Goal: Contribute content

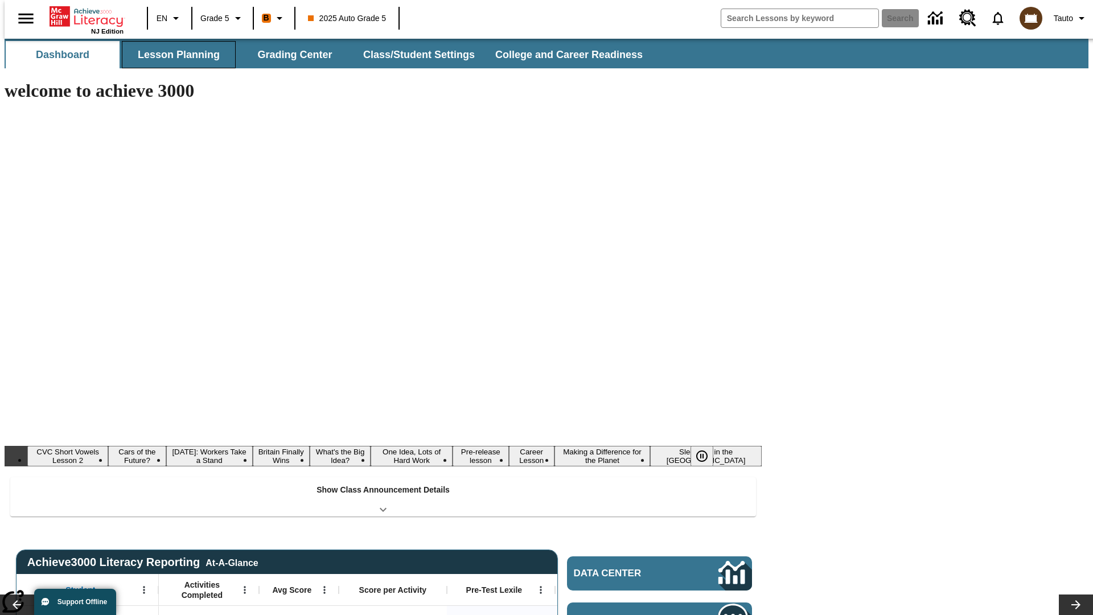
click at [174, 55] on button "Lesson Planning" at bounding box center [179, 54] width 114 height 27
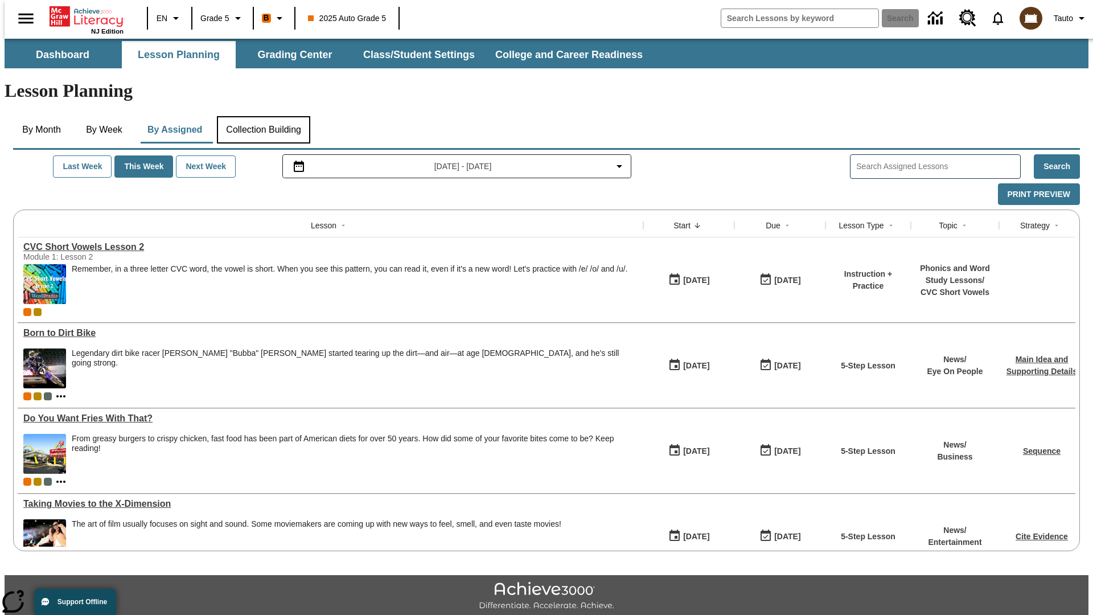
click at [263, 116] on button "Collection Building" at bounding box center [263, 129] width 93 height 27
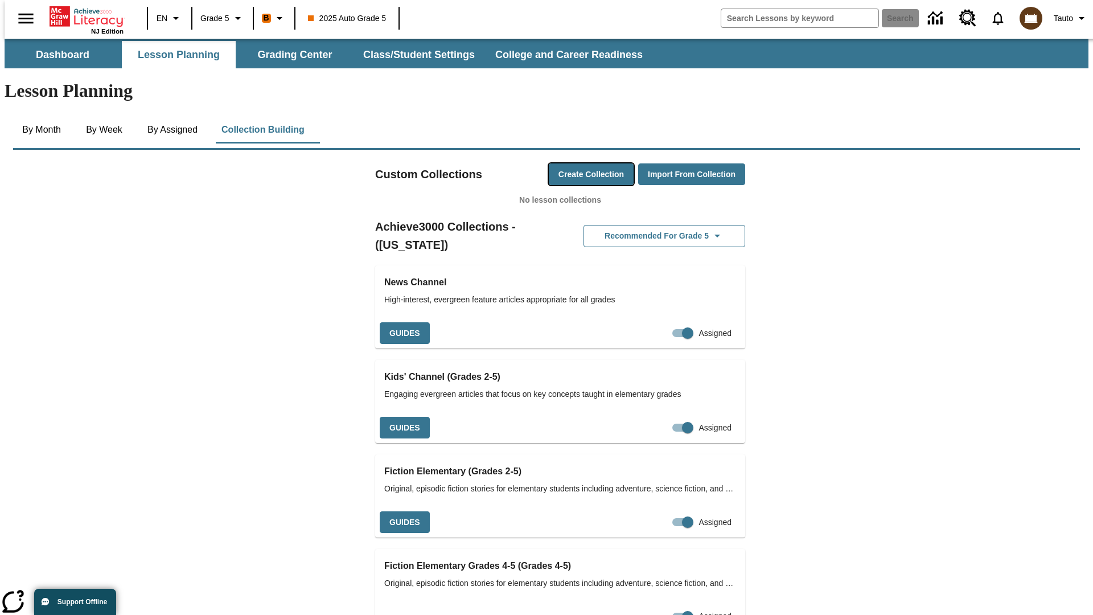
click at [569, 163] on button "Create Collection" at bounding box center [591, 174] width 85 height 22
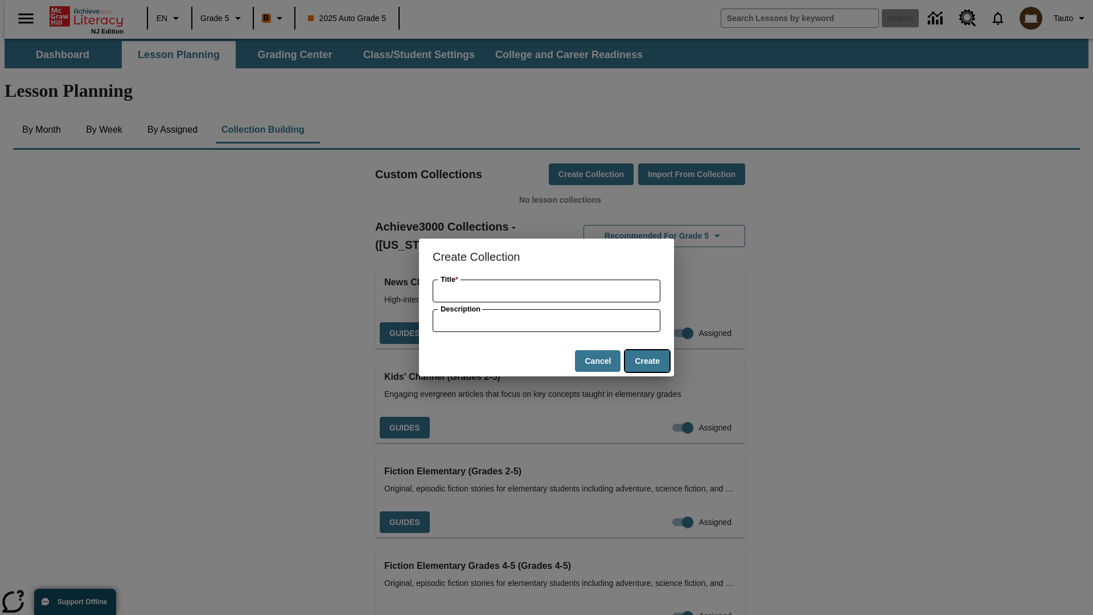
click at [647, 361] on button "Create" at bounding box center [647, 361] width 44 height 22
